Goal: Information Seeking & Learning: Learn about a topic

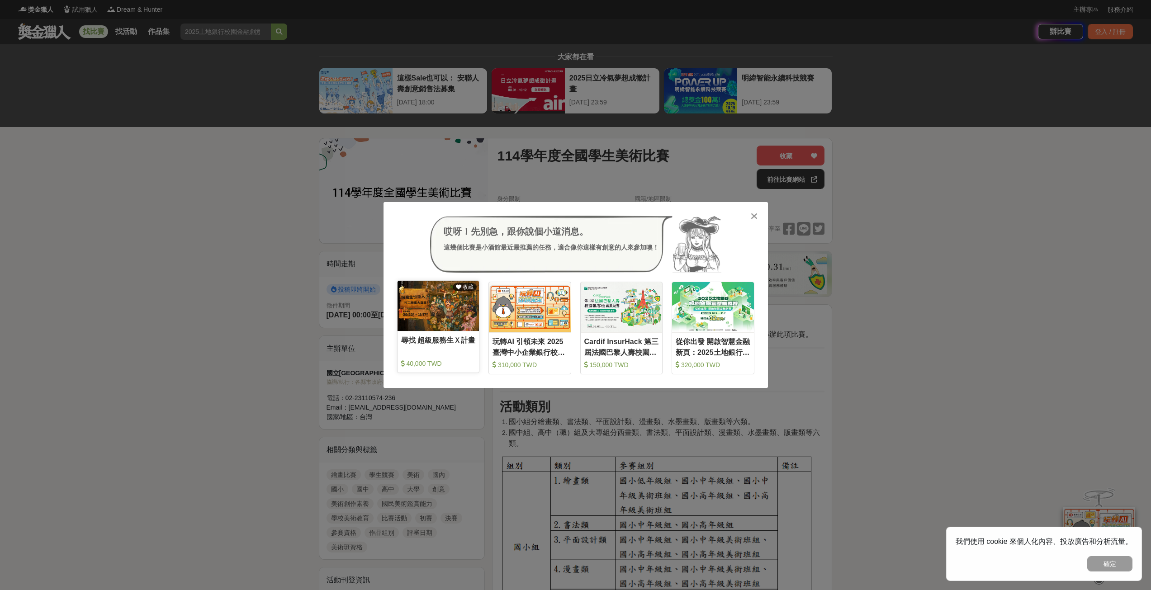
click at [418, 315] on img at bounding box center [439, 306] width 82 height 50
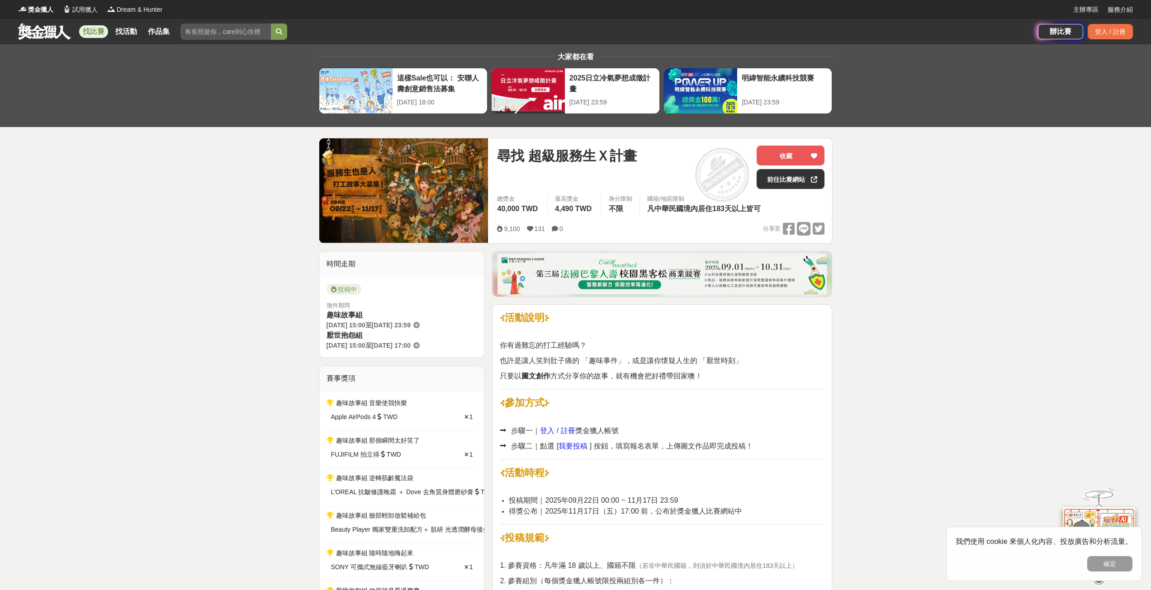
click at [141, 34] on div "找比賽 找活動 作品集" at bounding box center [128, 31] width 98 height 25
click at [134, 33] on link "找活動" at bounding box center [126, 31] width 29 height 13
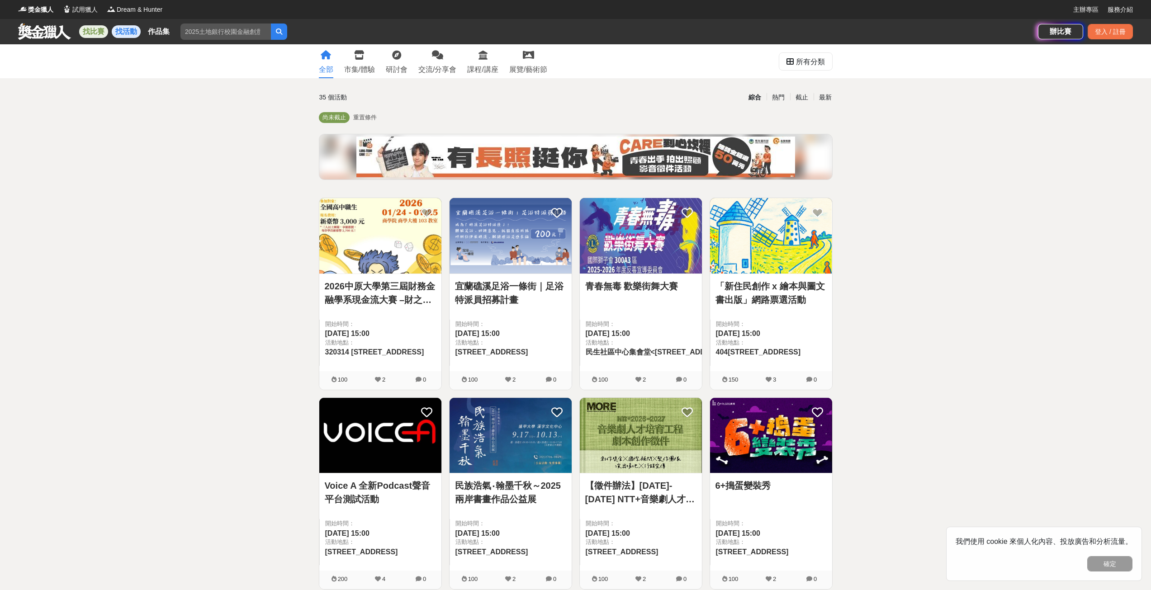
click at [100, 29] on link "找比賽" at bounding box center [93, 31] width 29 height 13
